Goal: Transaction & Acquisition: Purchase product/service

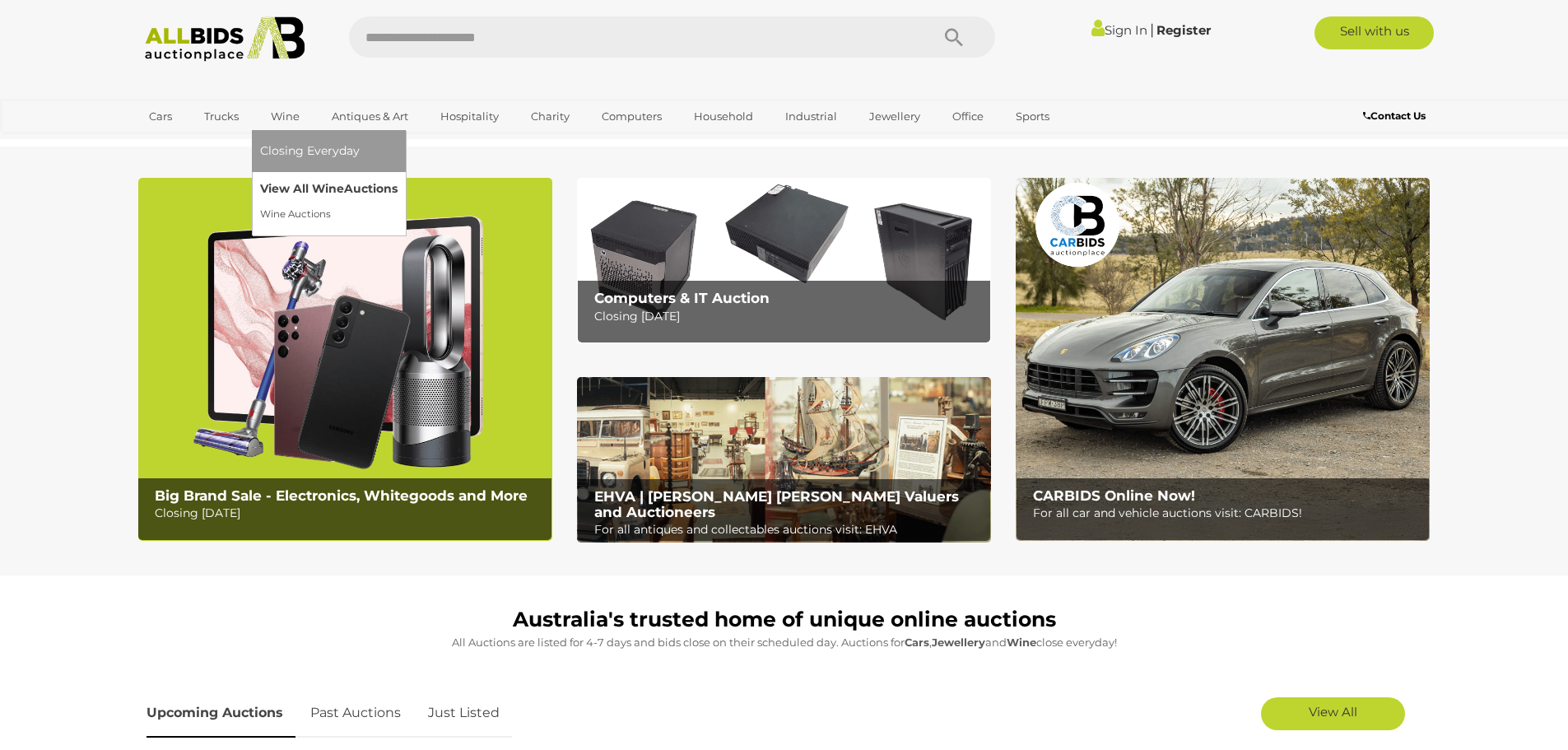
click at [287, 189] on link "View All Wine Auctions" at bounding box center [328, 189] width 138 height 25
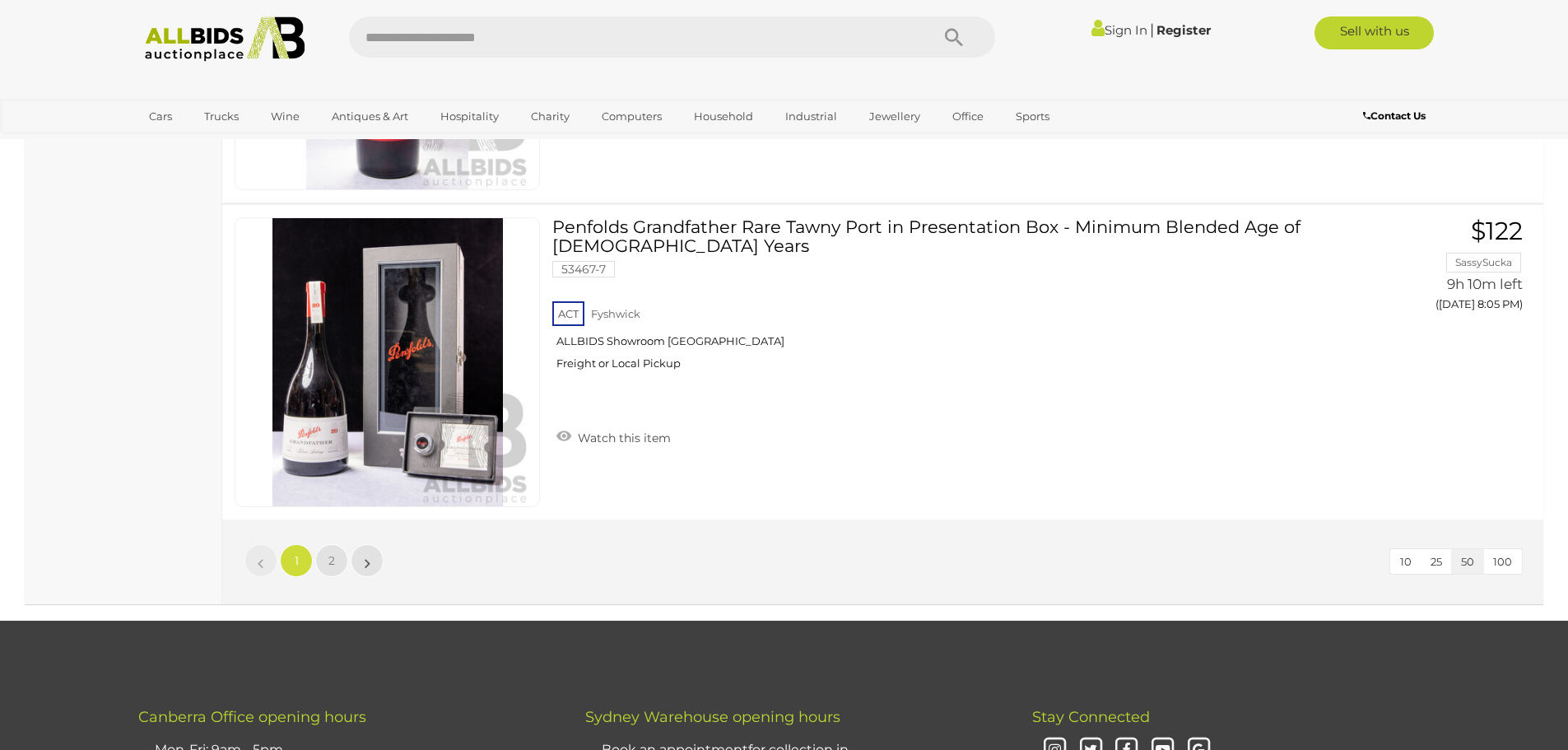
scroll to position [15800, 0]
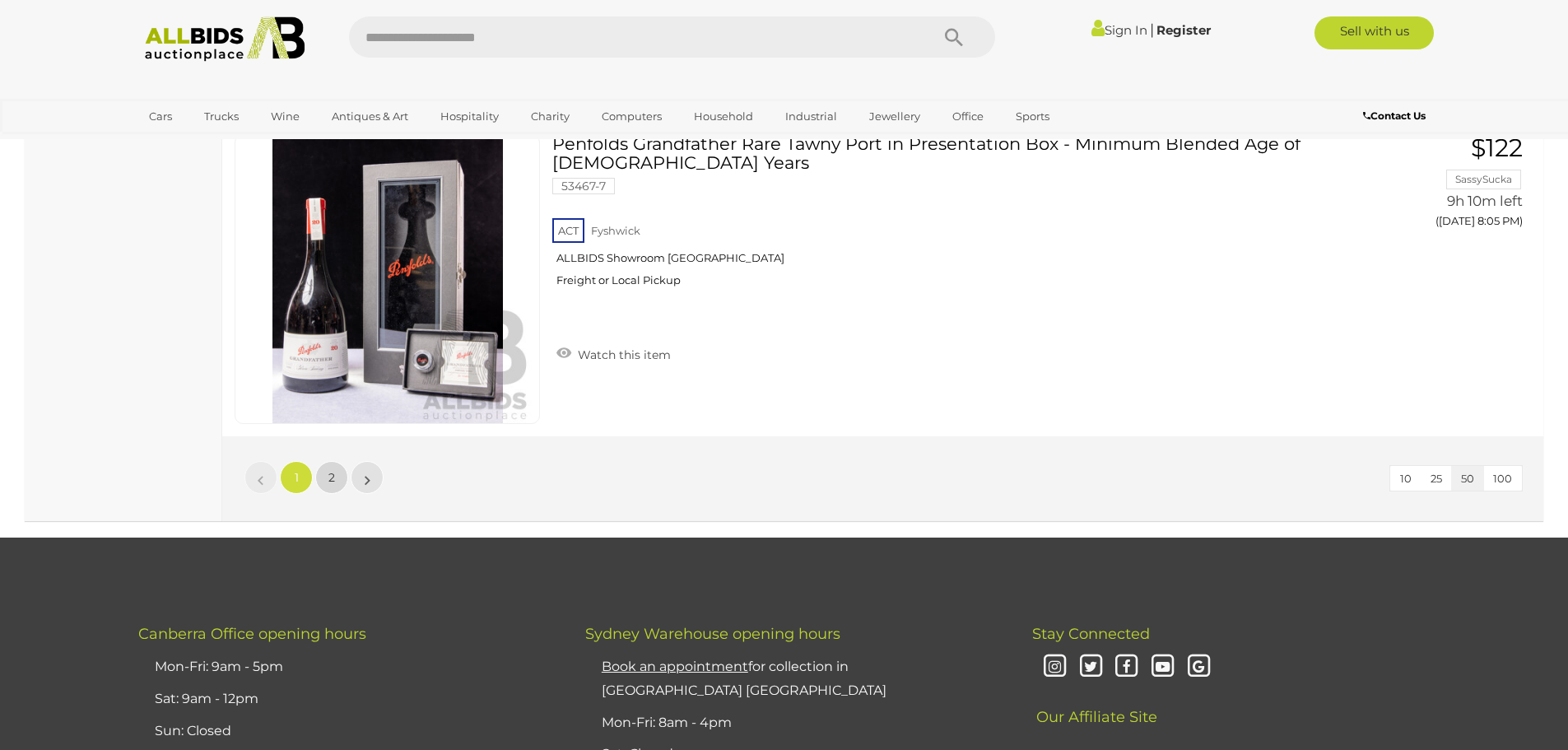
click at [333, 471] on span "2" at bounding box center [331, 478] width 6 height 14
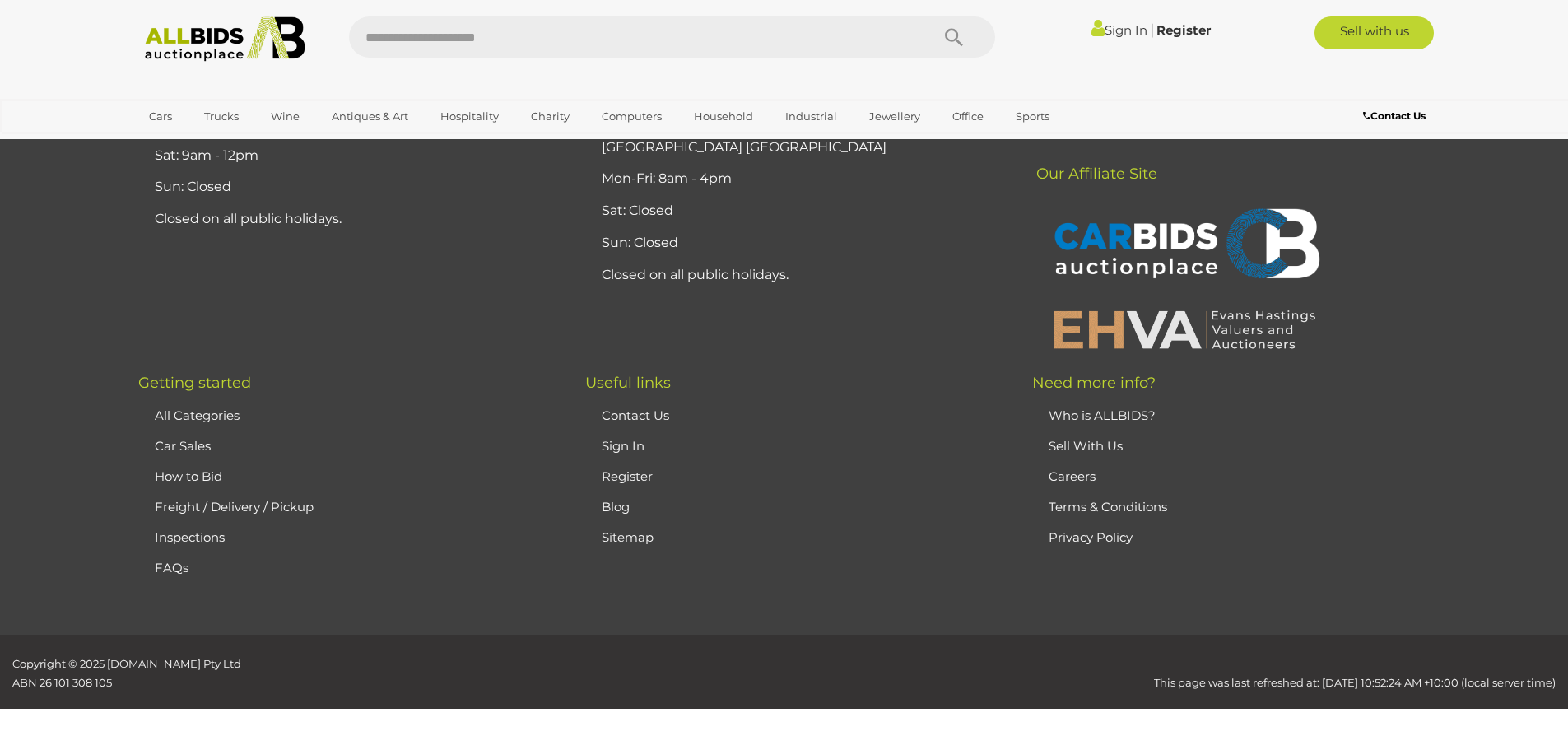
scroll to position [230, 0]
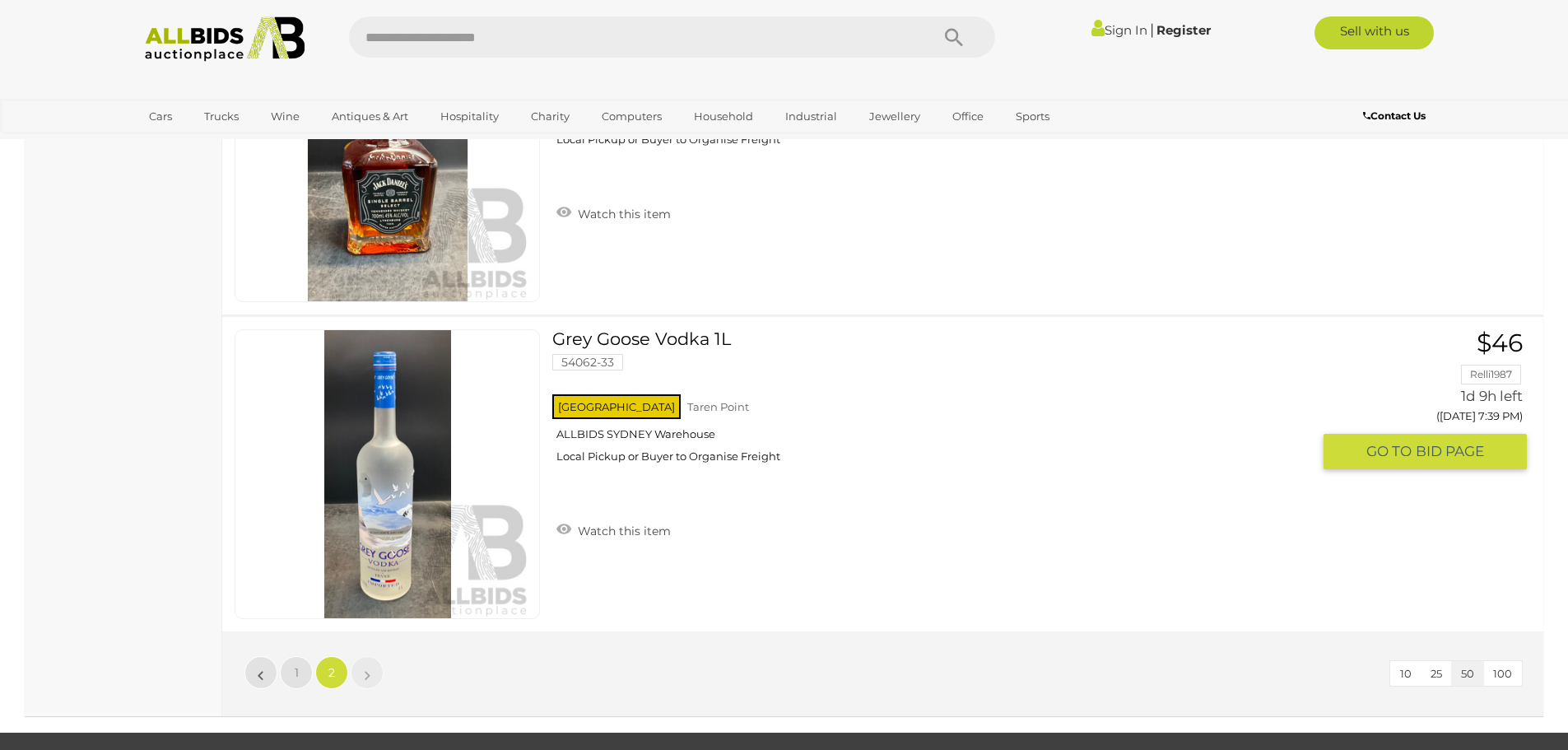
scroll to position [1959, 0]
